Goal: Information Seeking & Learning: Learn about a topic

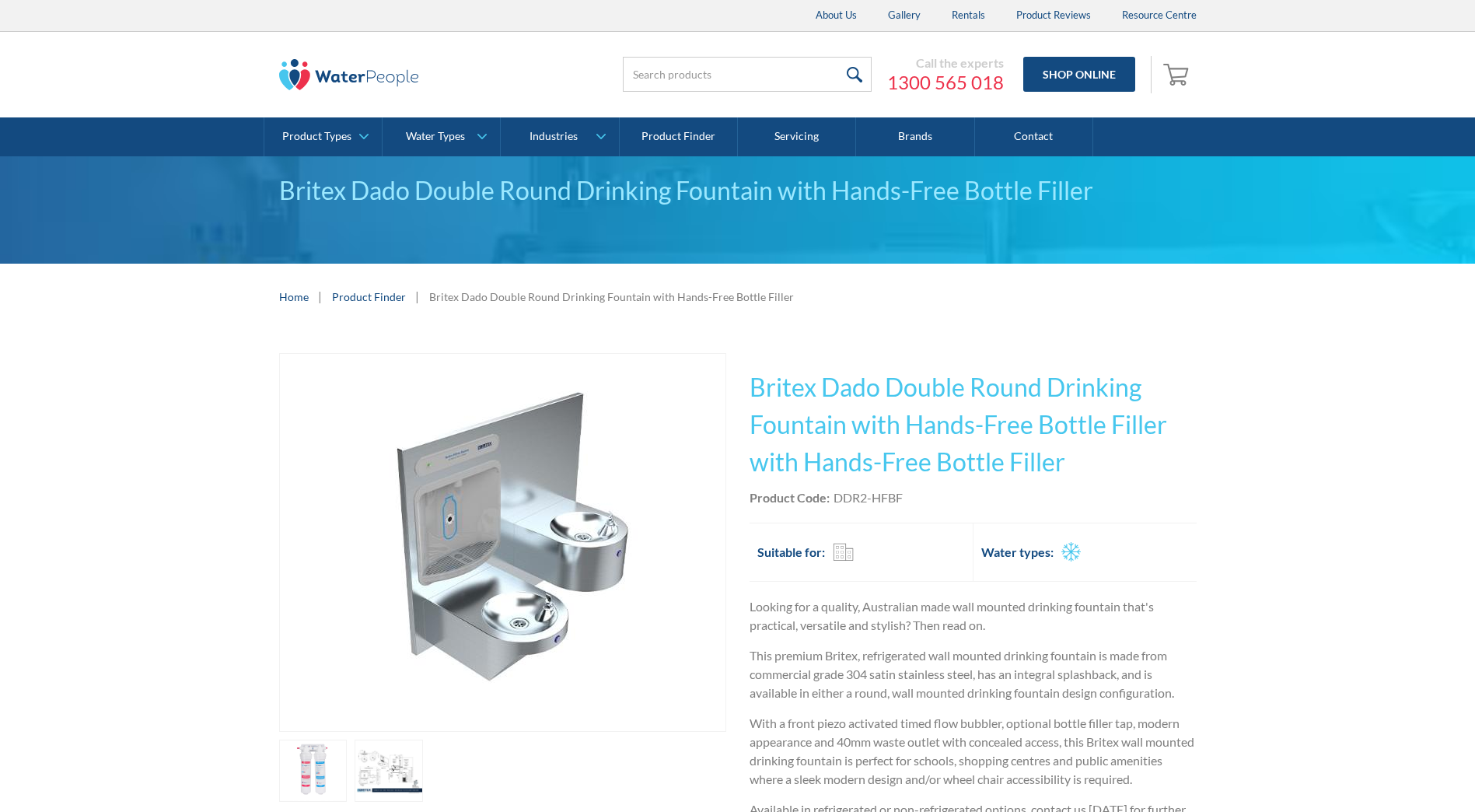
click at [348, 780] on link "open lightbox" at bounding box center [314, 770] width 68 height 62
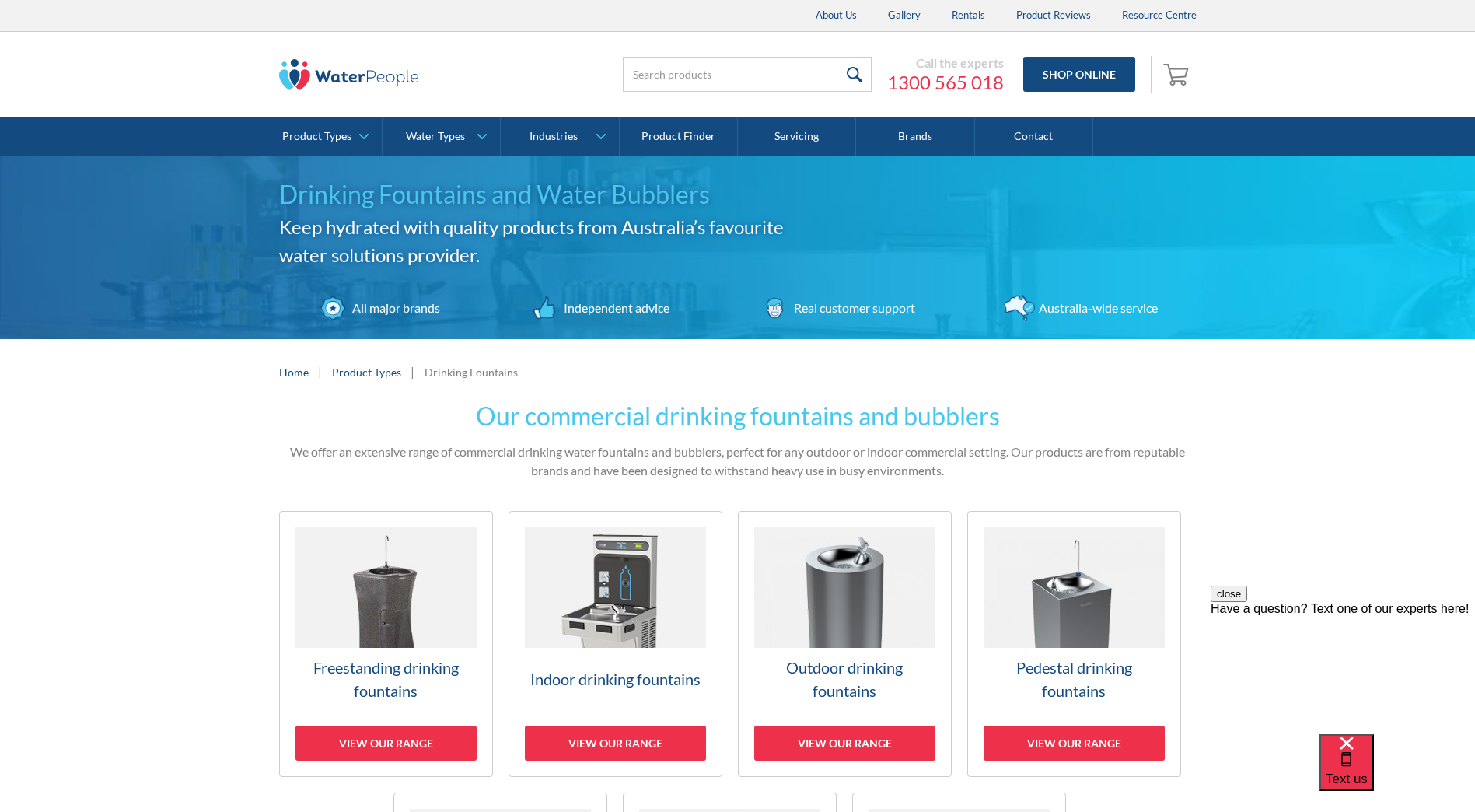
click at [609, 582] on img at bounding box center [616, 587] width 181 height 121
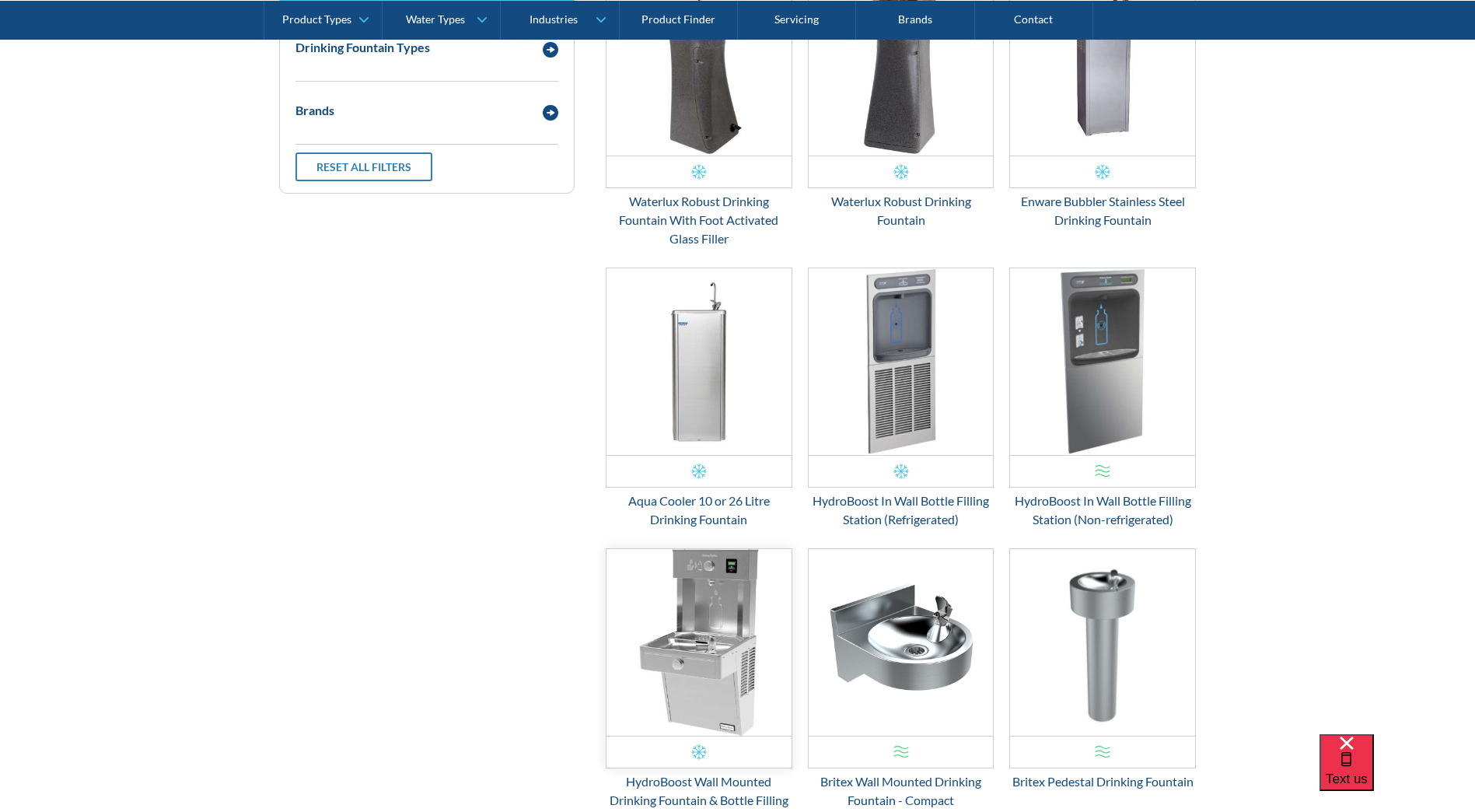
click at [718, 633] on img "Email Form 3" at bounding box center [699, 642] width 185 height 187
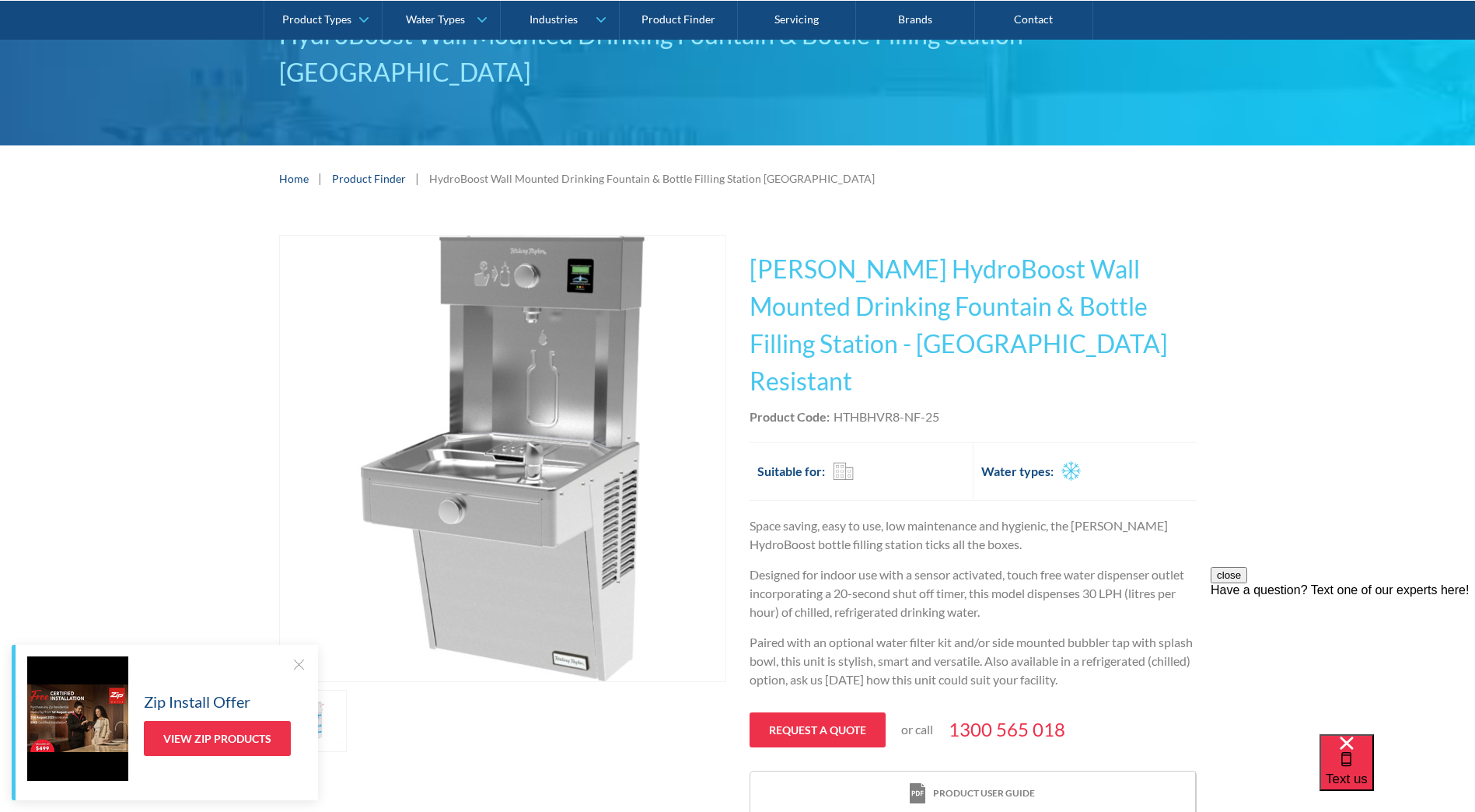
click at [1209, 86] on div "HydroBoost Wall Mounted Drinking Fountain & Bottle Filling Station [GEOGRAPHIC_…" at bounding box center [737, 73] width 1475 height 145
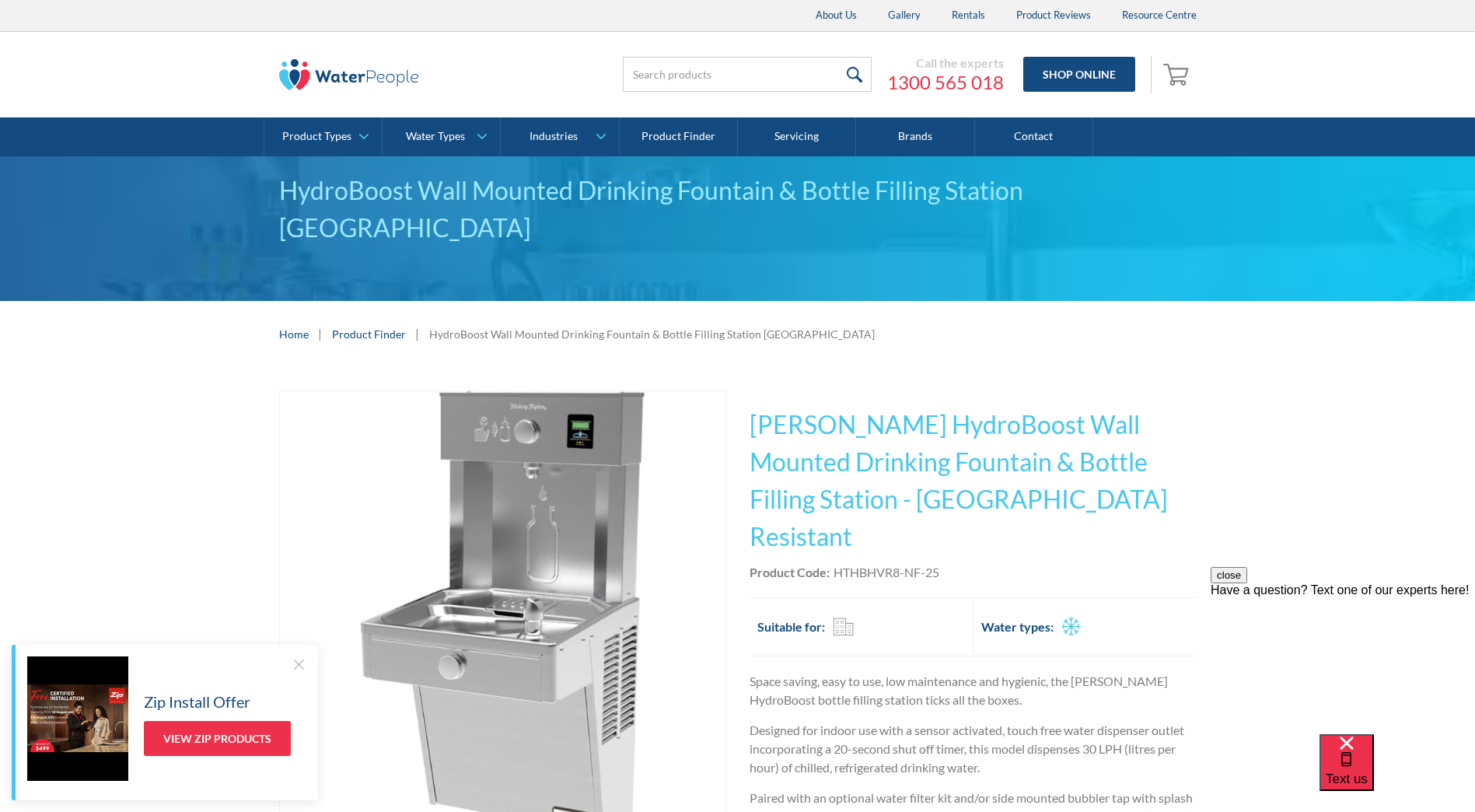
click at [336, 71] on img at bounding box center [349, 75] width 140 height 31
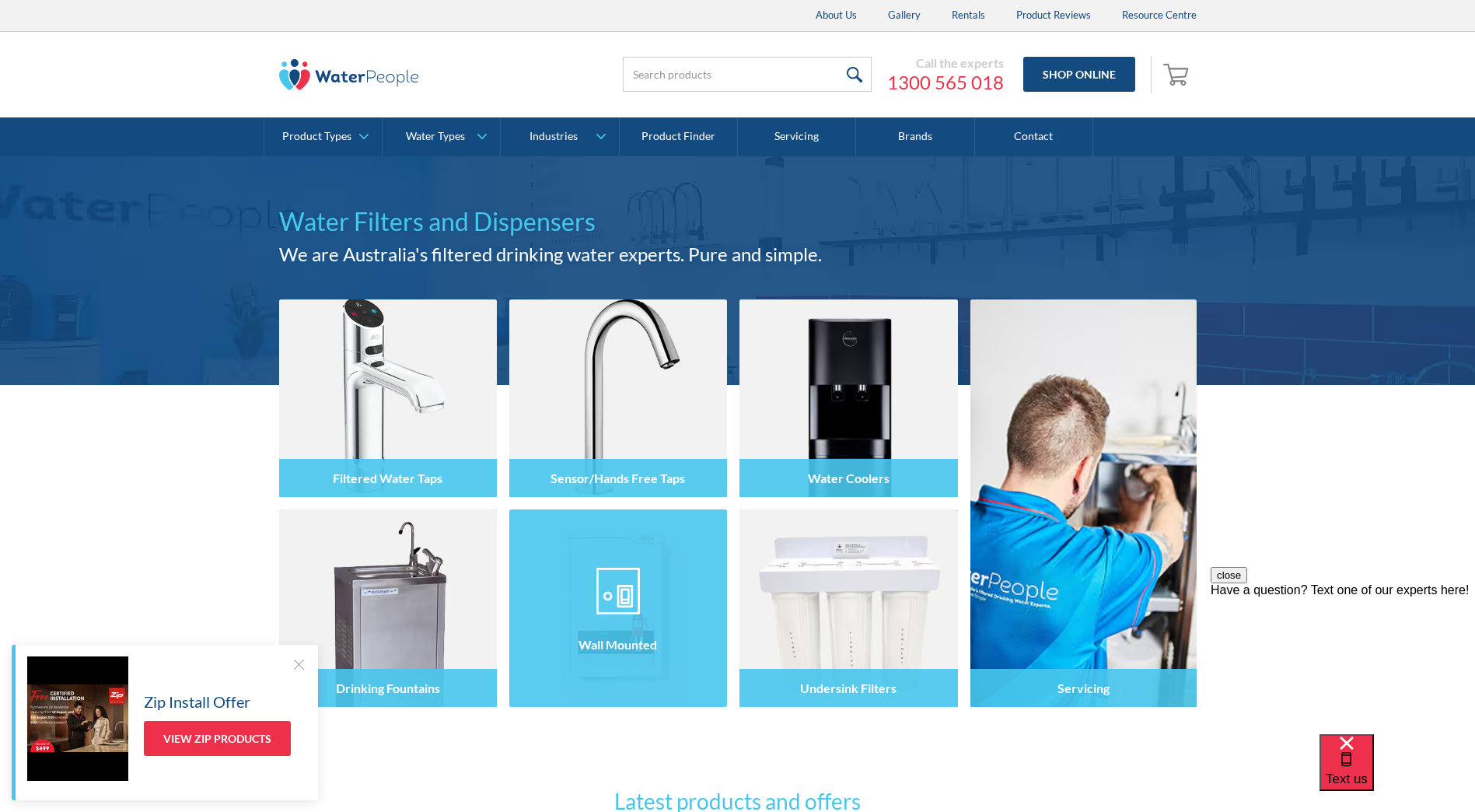
click at [634, 570] on img at bounding box center [617, 590] width 43 height 46
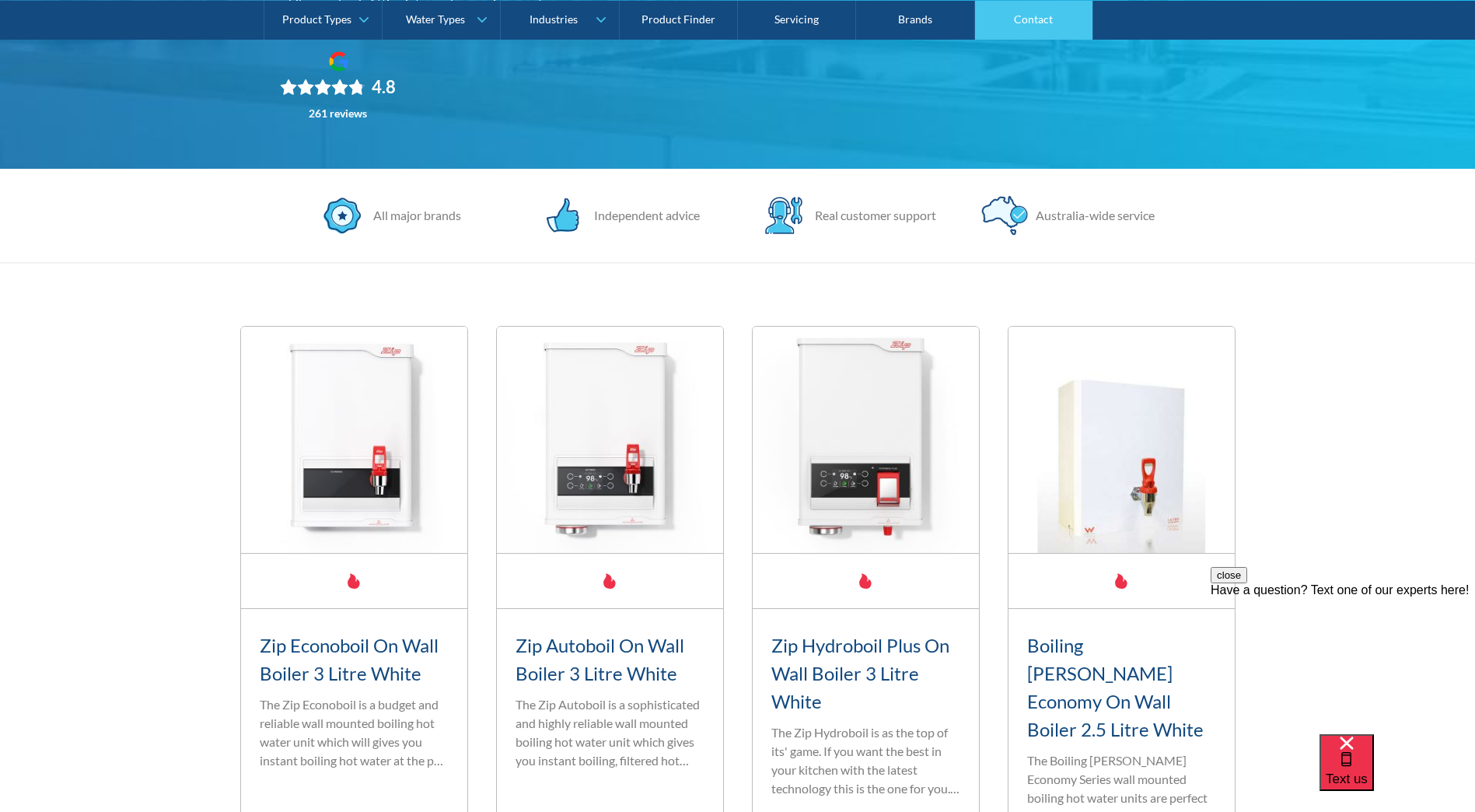
click at [1043, 26] on link "Contact" at bounding box center [1034, 20] width 118 height 39
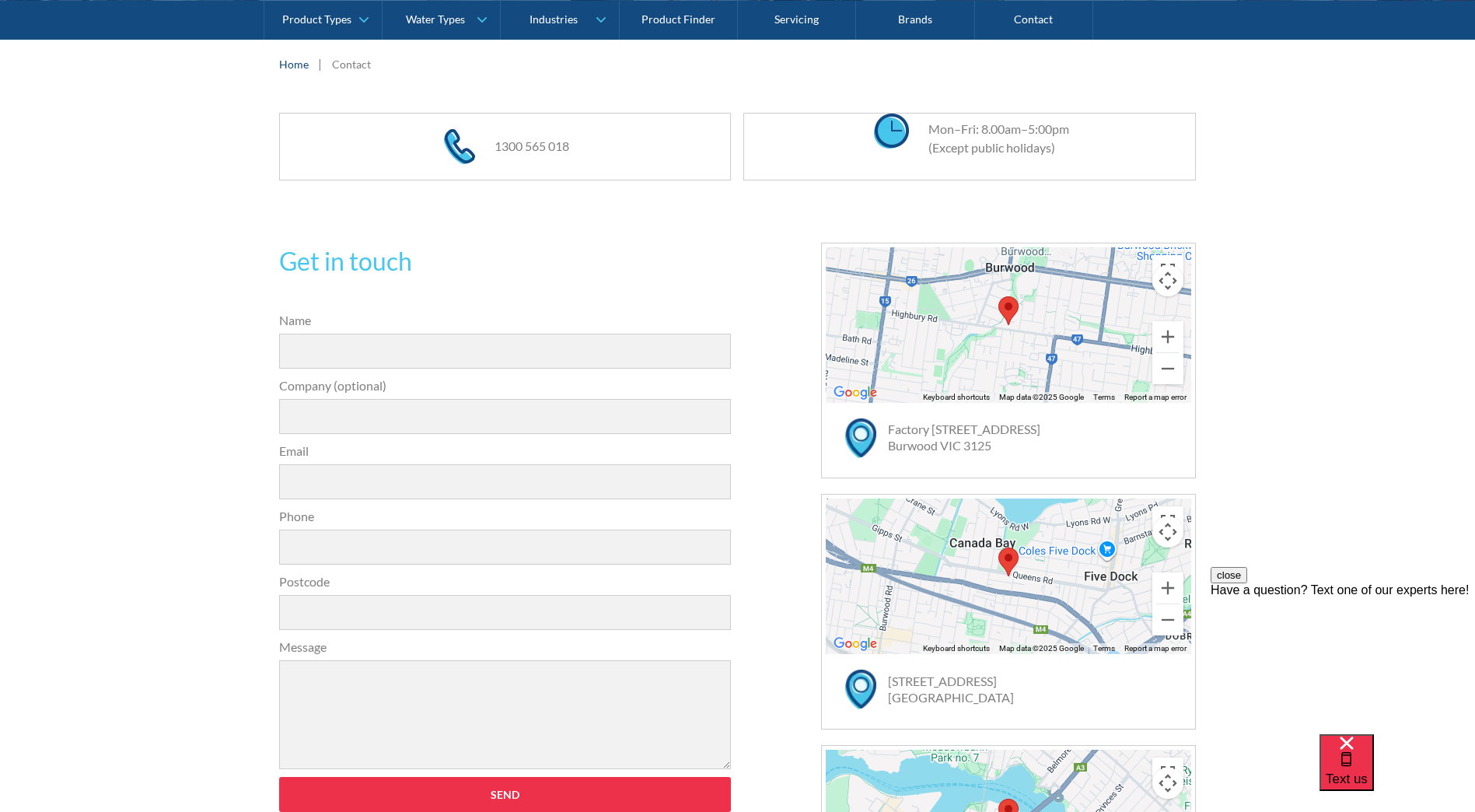
scroll to position [156, 0]
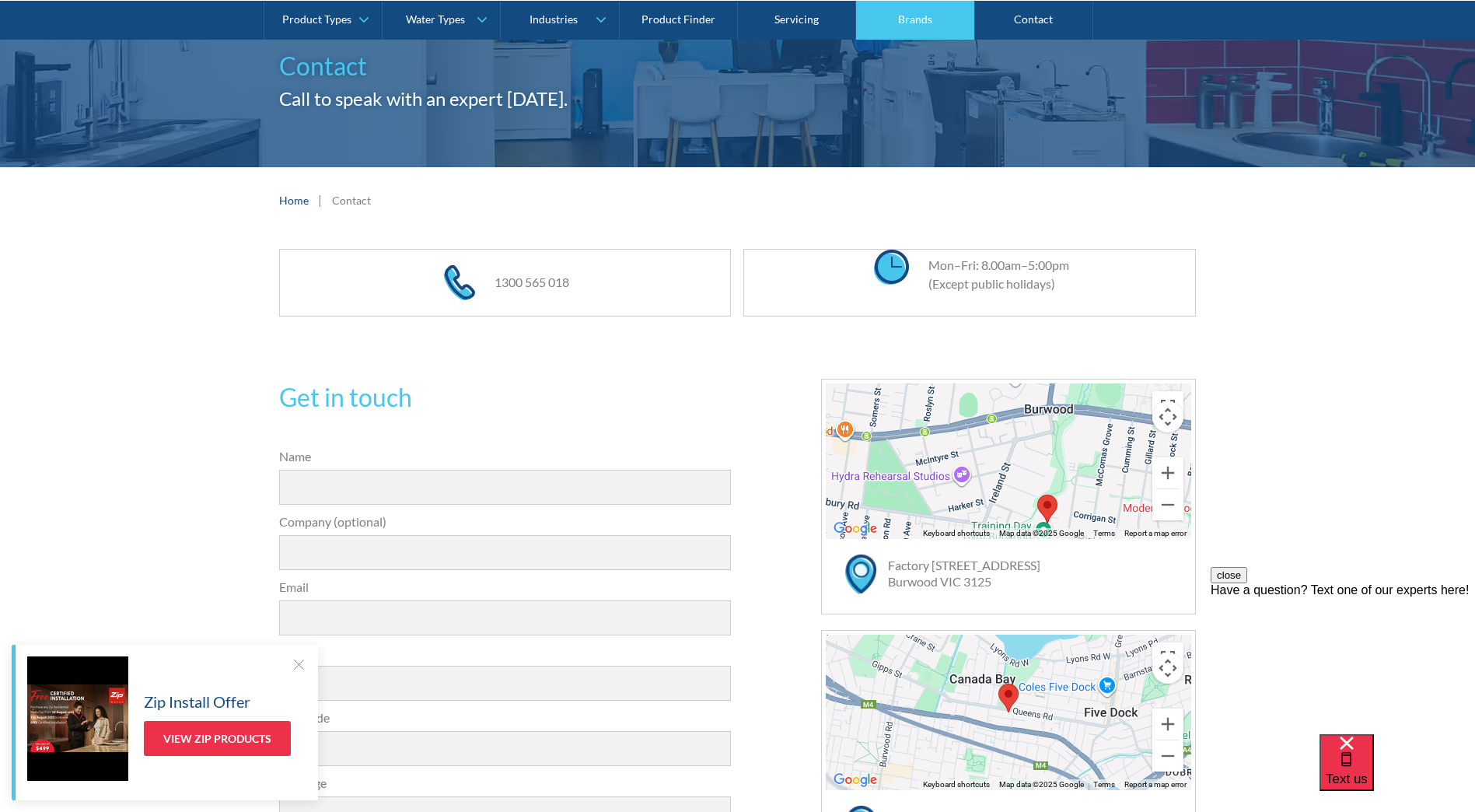
click at [891, 19] on link "Brands" at bounding box center [915, 20] width 118 height 39
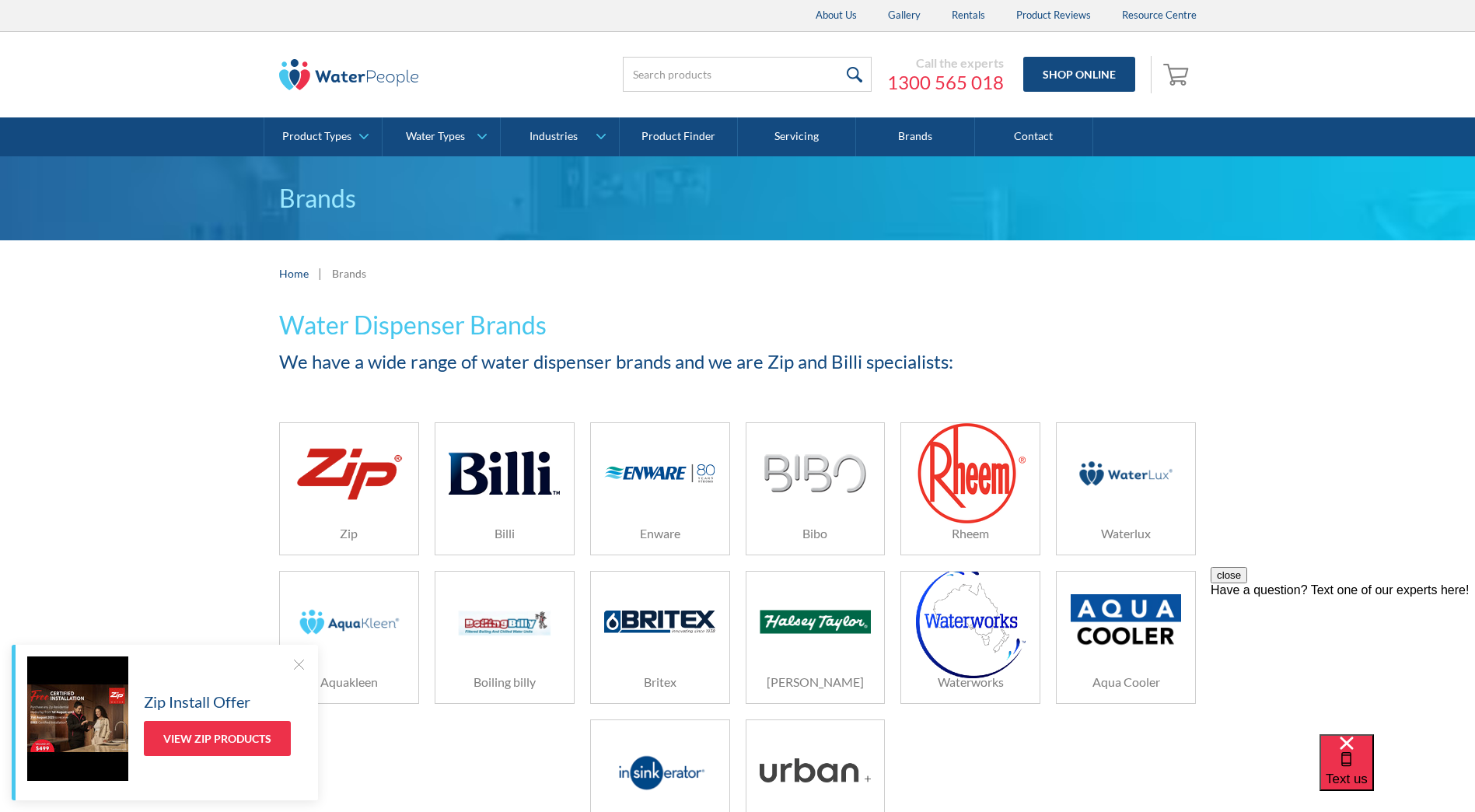
click at [821, 631] on img at bounding box center [815, 622] width 111 height 24
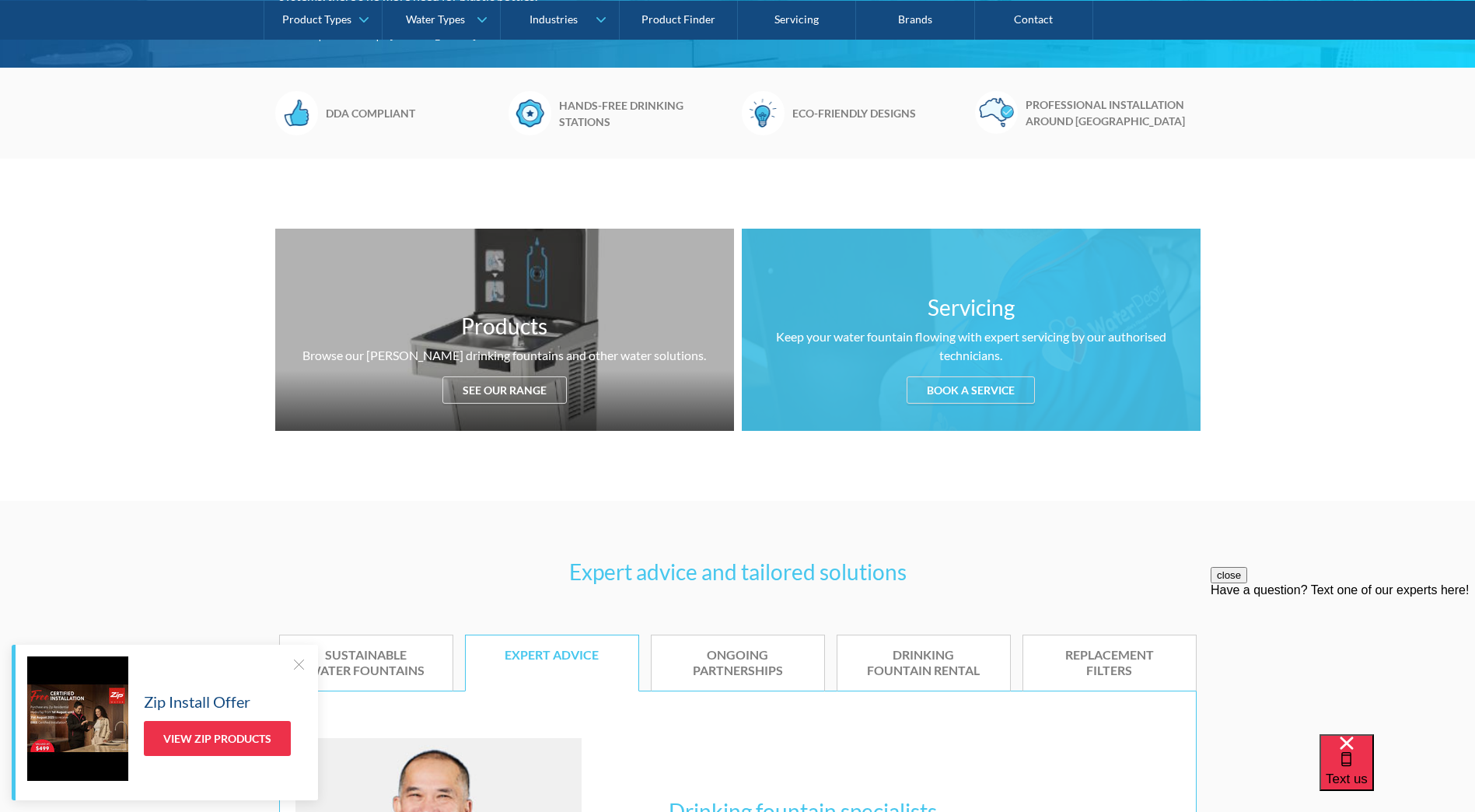
scroll to position [544, 0]
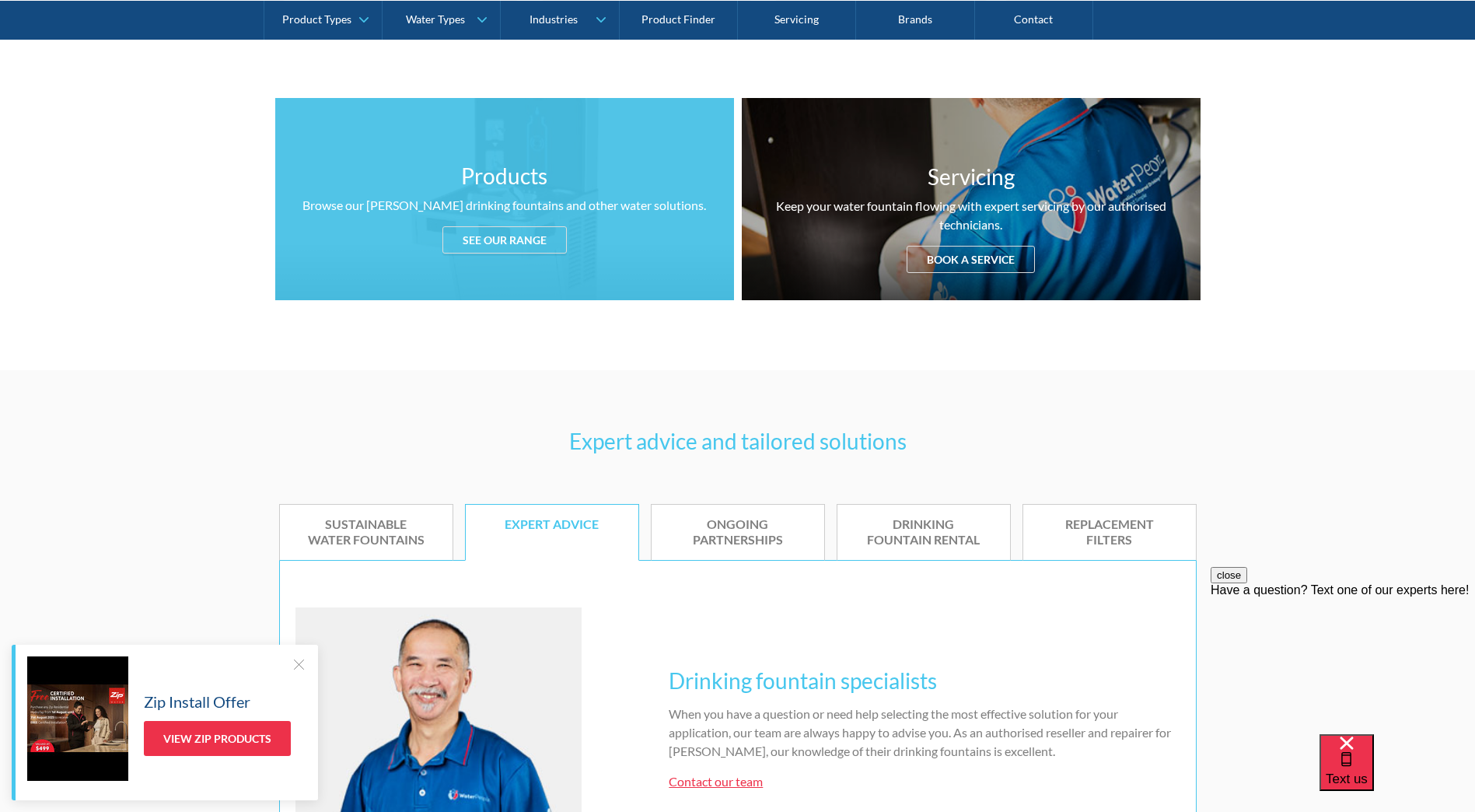
click at [522, 247] on div "See our range" at bounding box center [504, 239] width 125 height 27
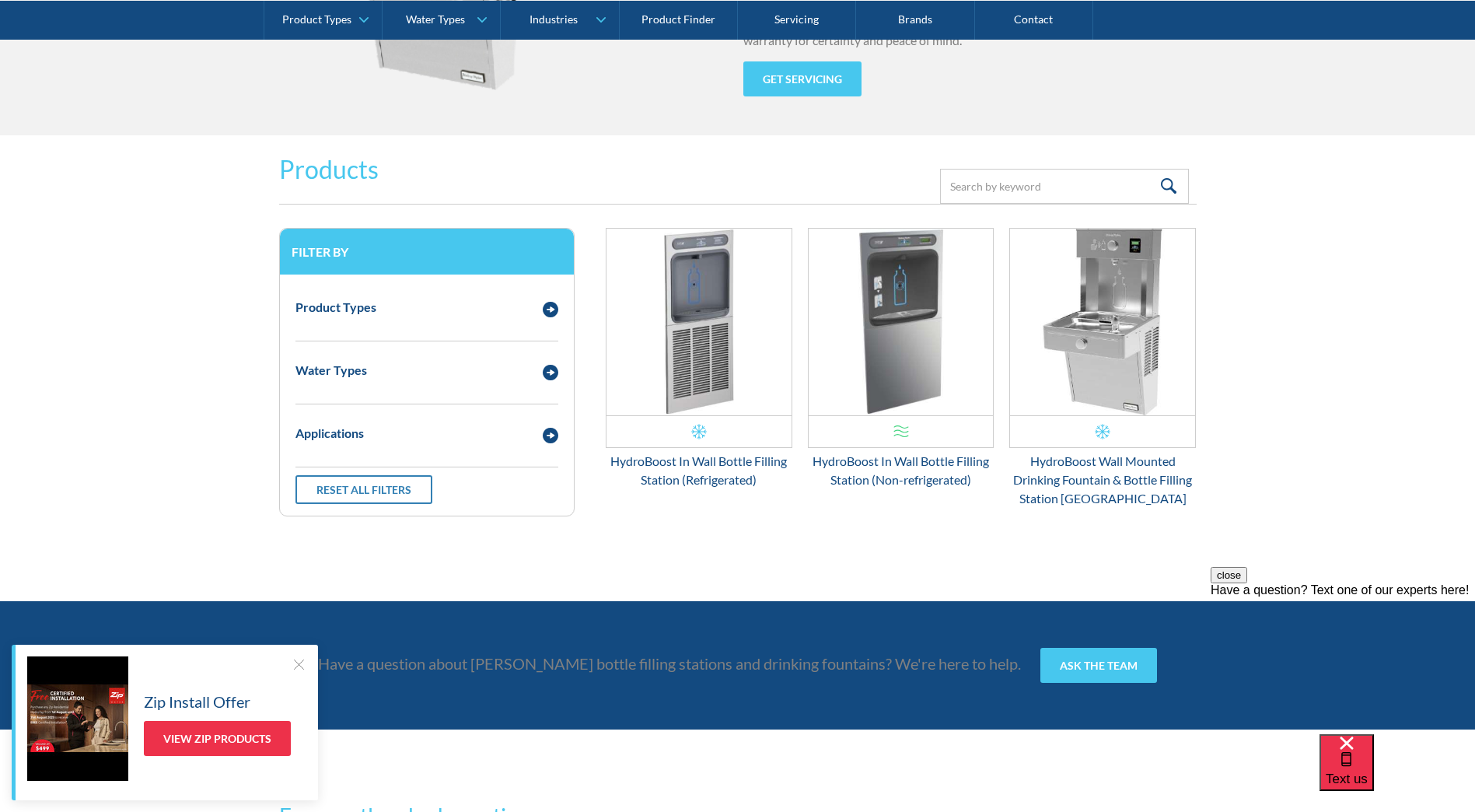
scroll to position [1784, 0]
